Goal: Find specific page/section: Find specific page/section

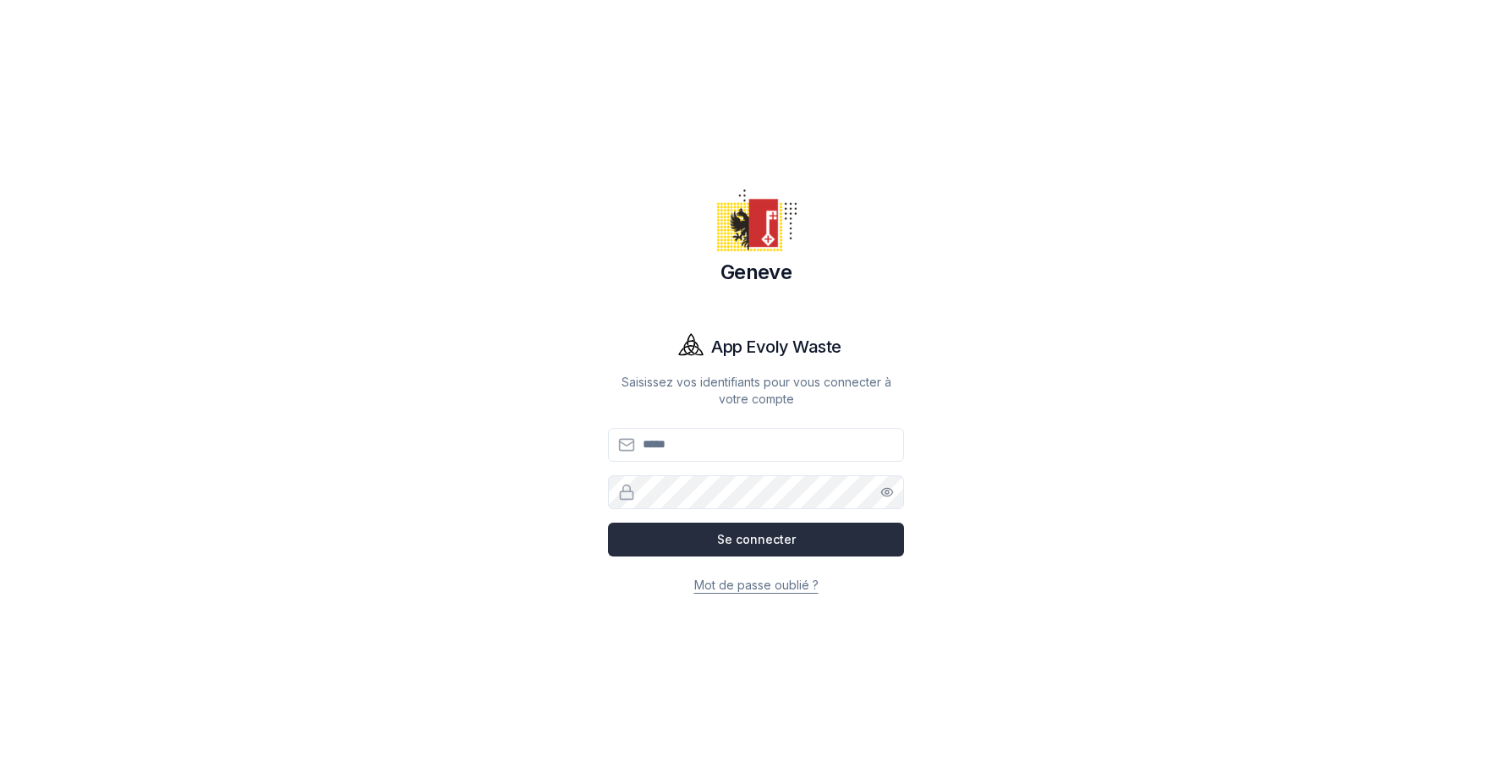
type input "**********"
click at [749, 544] on button "Se connecter" at bounding box center [756, 540] width 296 height 34
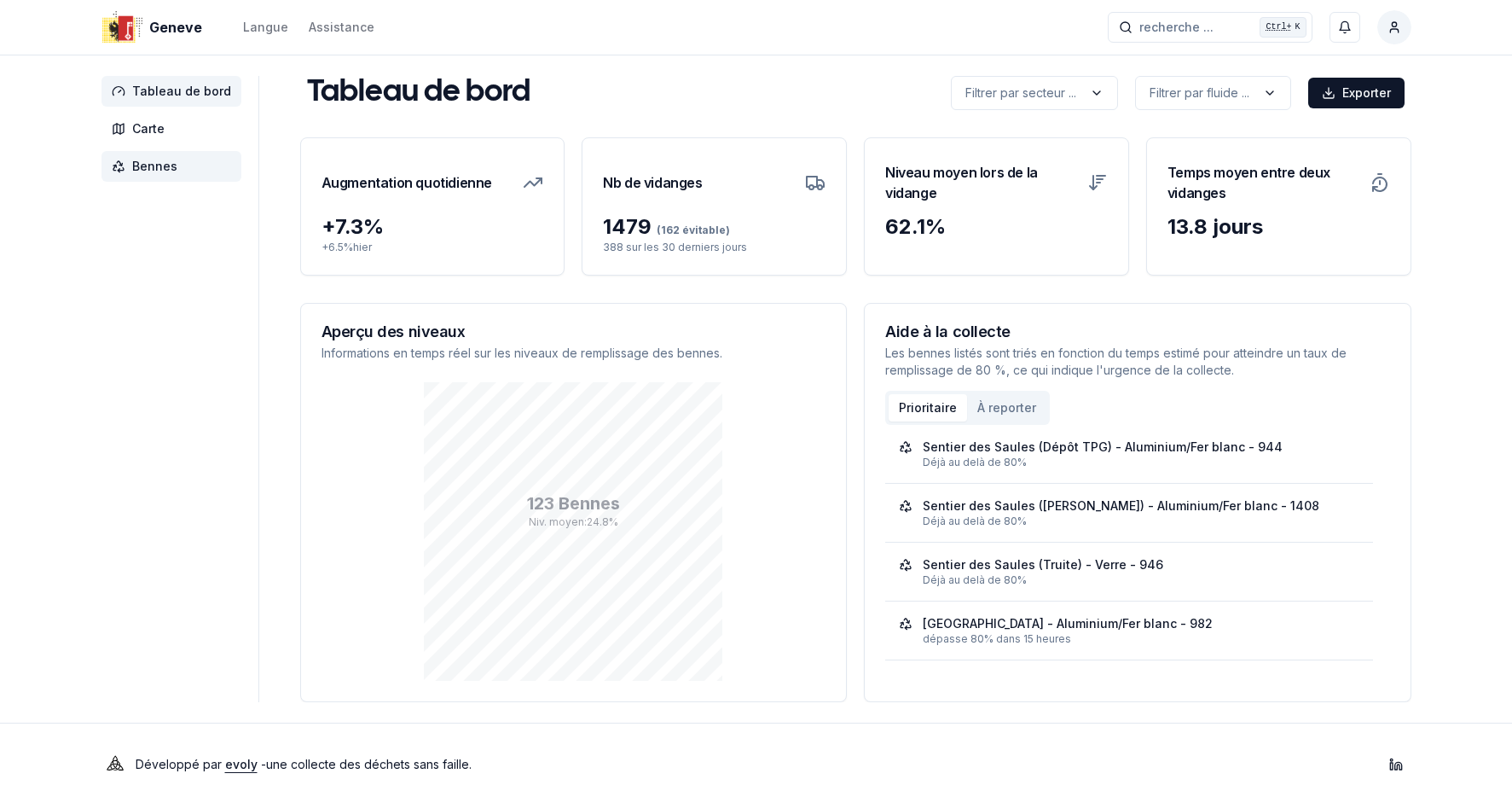
click at [146, 172] on span "Bennes" at bounding box center [155, 166] width 45 height 17
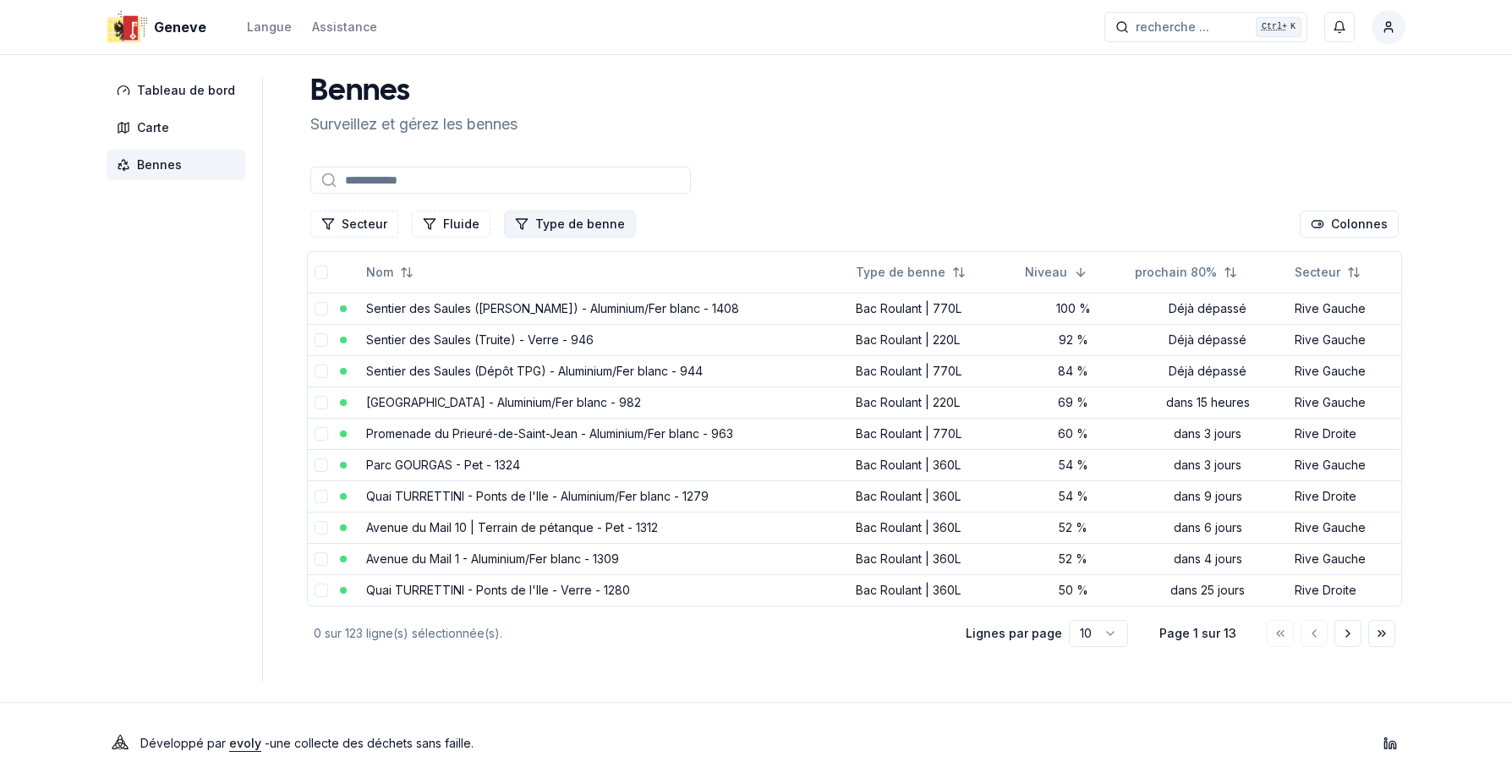
click at [562, 221] on button "Type de benne" at bounding box center [569, 224] width 132 height 27
click at [192, 268] on aside "Tableau de bord Carte Bennes" at bounding box center [184, 378] width 157 height 606
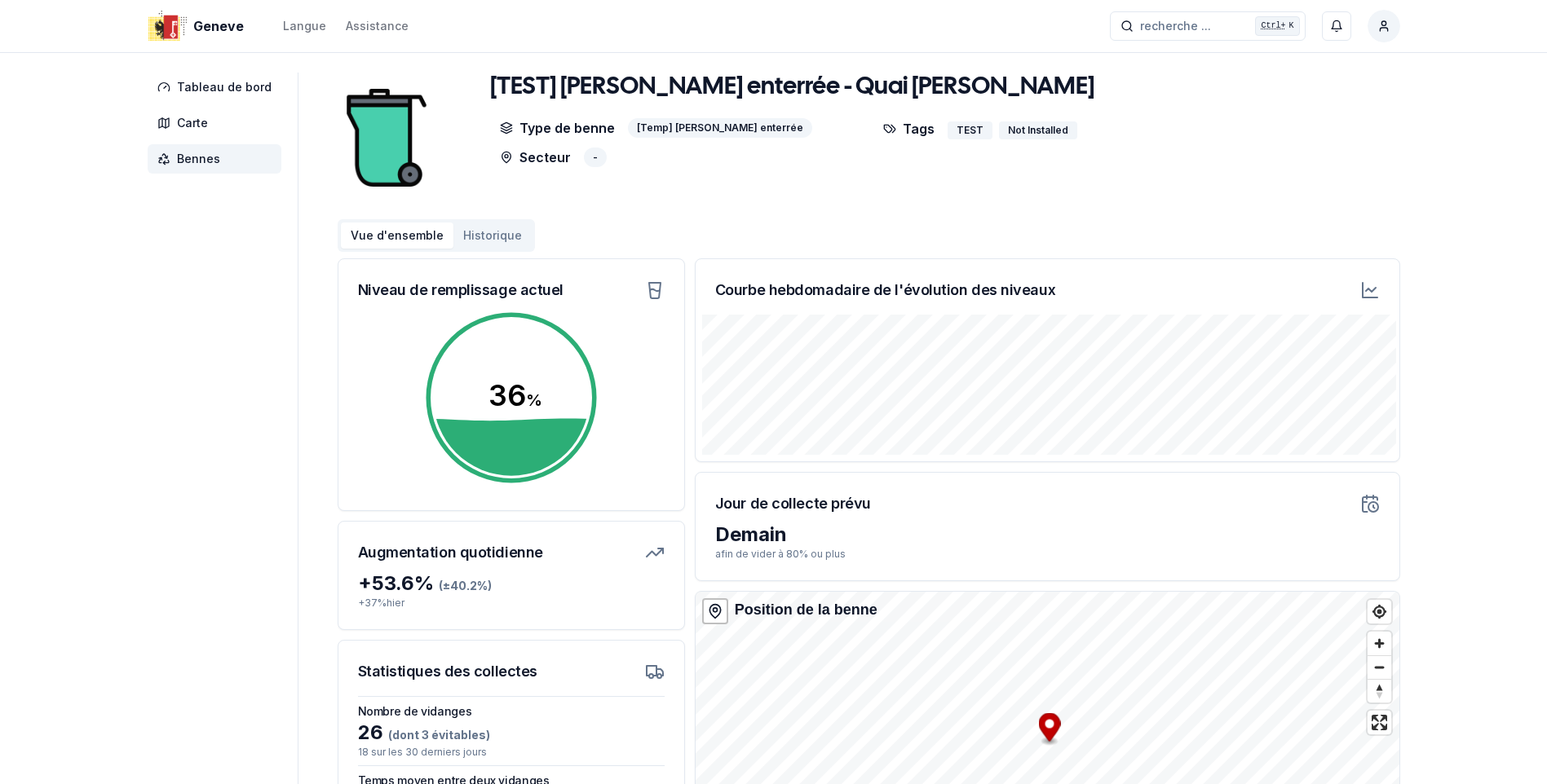
click at [1331, 506] on div "Jour de collecte prévu" at bounding box center [1047, 498] width 704 height 49
